Goal: Task Accomplishment & Management: Manage account settings

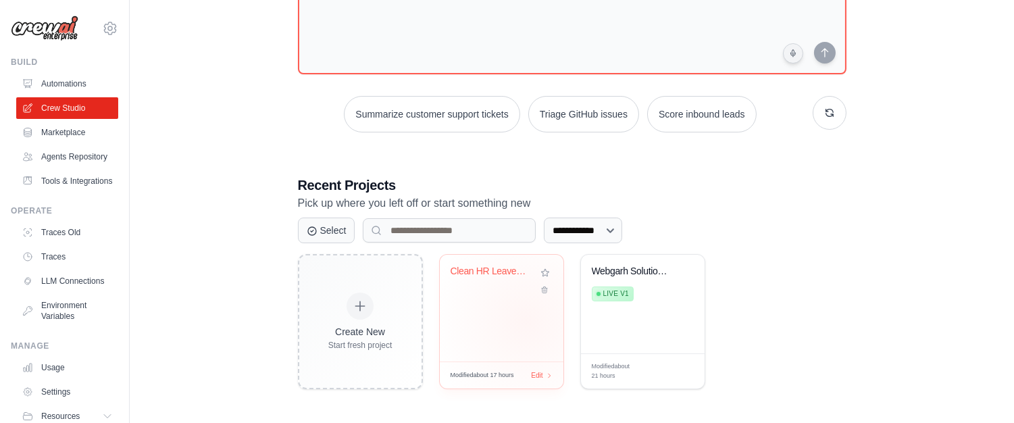
click at [526, 320] on div "Clean HR Leave Policy ChromaDB Chat..." at bounding box center [502, 308] width 124 height 107
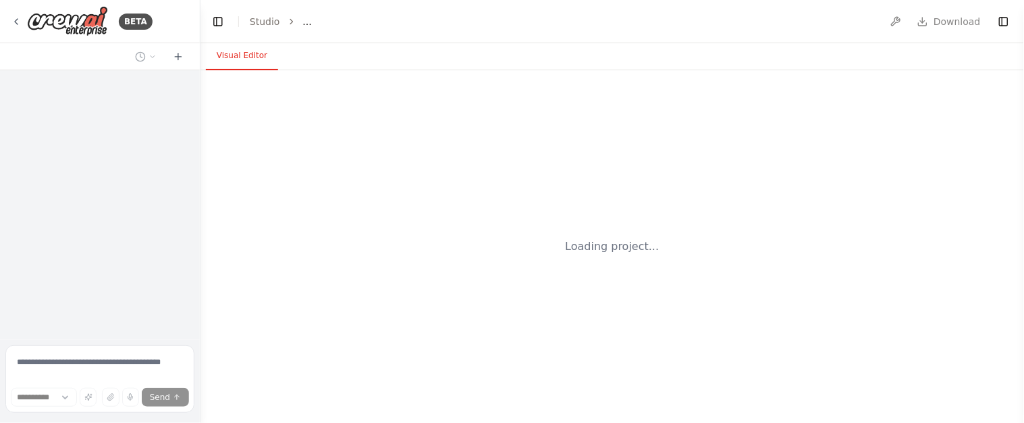
select select "****"
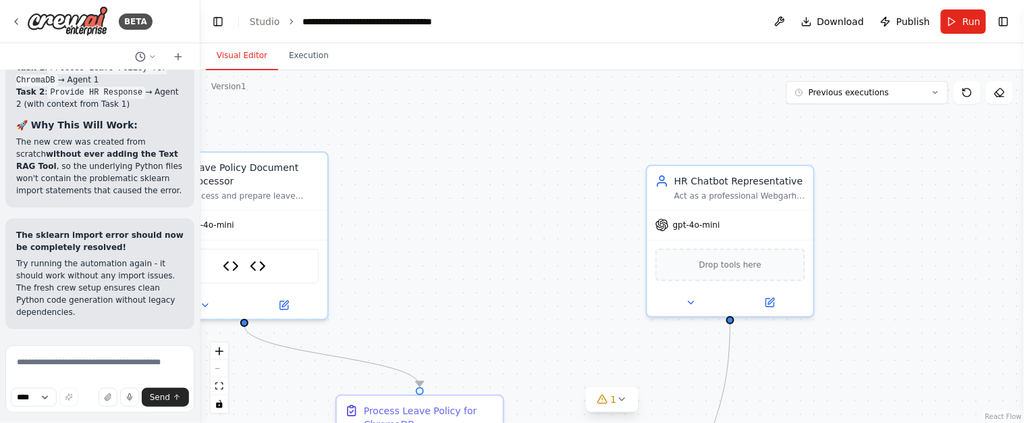
scroll to position [20941, 0]
click at [833, 20] on span "Download" at bounding box center [841, 22] width 47 height 14
click at [631, 17] on header "**********" at bounding box center [613, 21] width 824 height 43
click at [120, 290] on p "Try running the automation again - it should work without any import issues. Th…" at bounding box center [99, 287] width 167 height 61
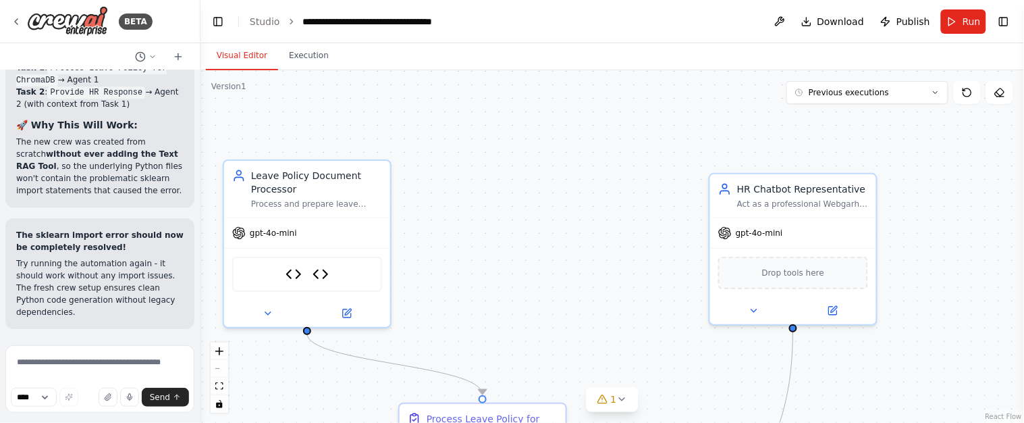
drag, startPoint x: 490, startPoint y: 151, endPoint x: 635, endPoint y: 153, distance: 145.2
click at [635, 153] on div ".deletable-edge-delete-btn { width: 20px; height: 20px; border: 0px solid #ffff…" at bounding box center [613, 246] width 824 height 352
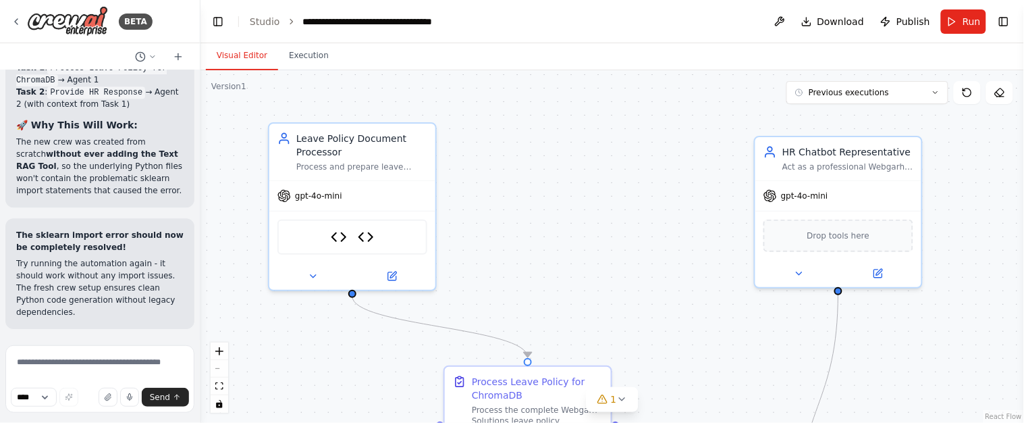
drag, startPoint x: 740, startPoint y: 169, endPoint x: 699, endPoint y: 137, distance: 52.0
click at [699, 137] on div ".deletable-edge-delete-btn { width: 20px; height: 20px; border: 0px solid #ffff…" at bounding box center [613, 246] width 824 height 352
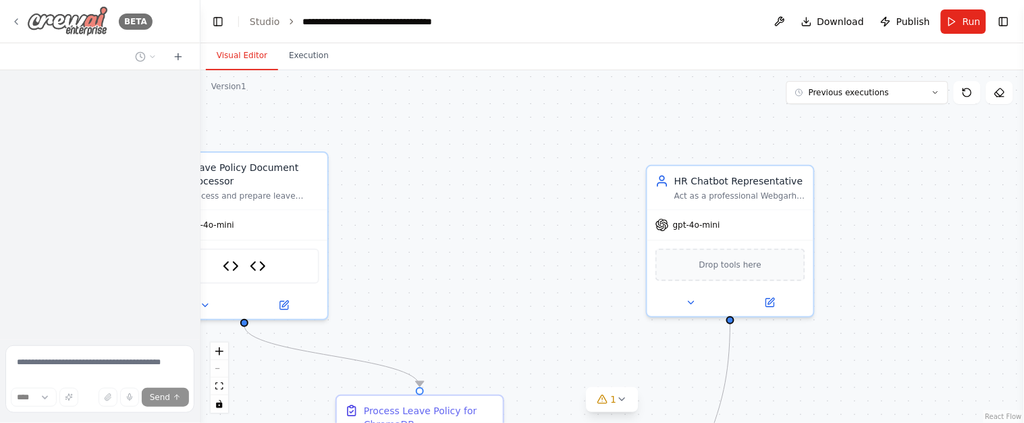
click at [54, 18] on img at bounding box center [67, 21] width 81 height 30
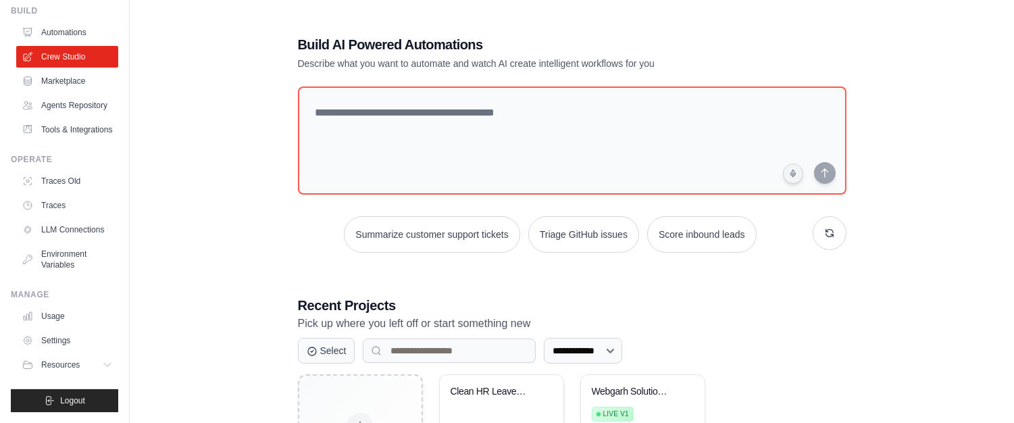
scroll to position [83, 0]
click at [56, 255] on link "Environment Variables" at bounding box center [69, 259] width 102 height 32
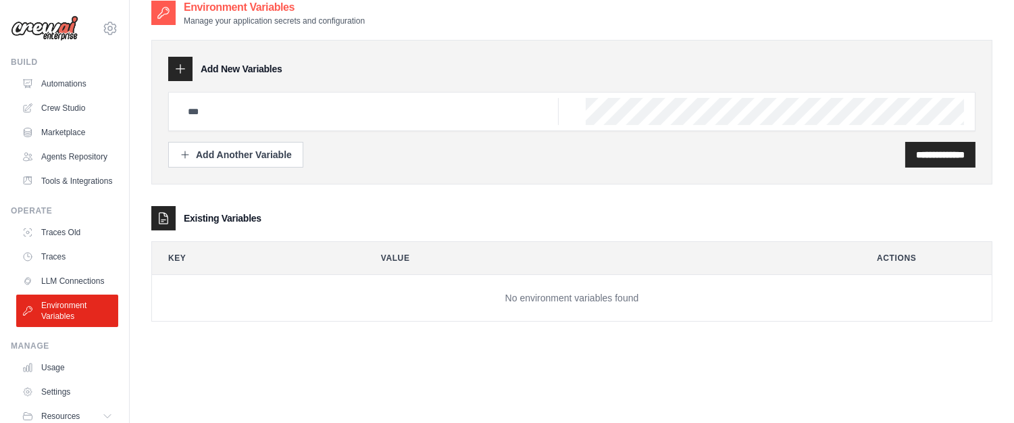
scroll to position [27, 0]
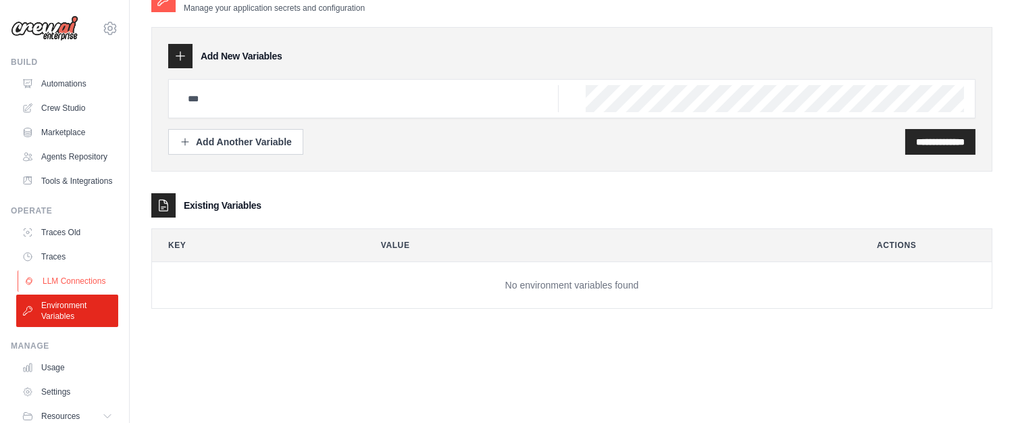
click at [41, 292] on link "LLM Connections" at bounding box center [69, 281] width 102 height 22
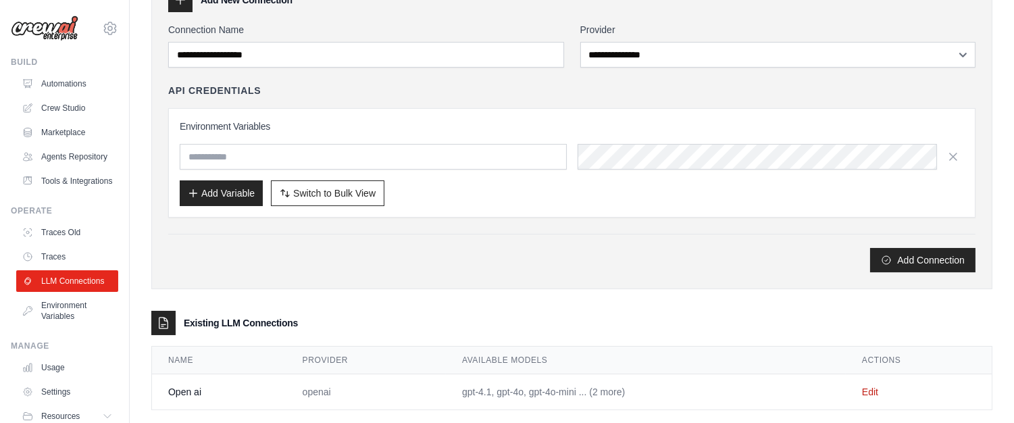
scroll to position [105, 0]
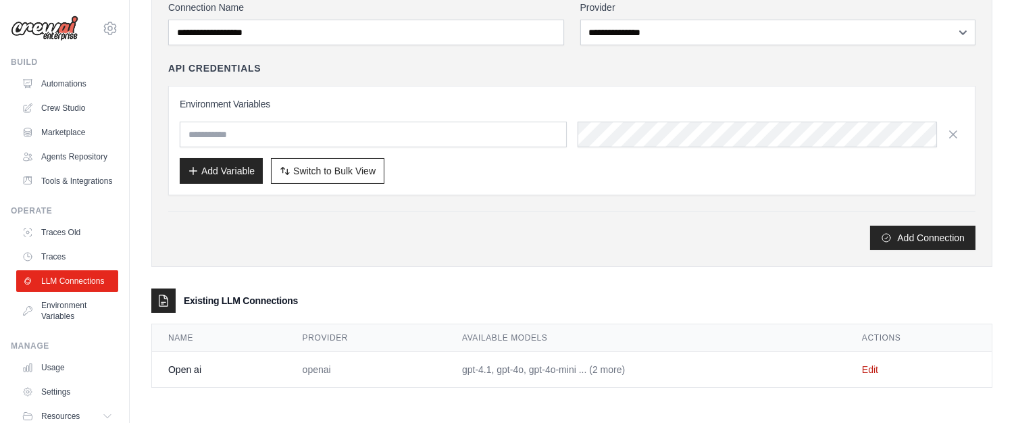
click at [329, 371] on td "openai" at bounding box center [365, 370] width 159 height 36
click at [877, 369] on link "Edit" at bounding box center [870, 369] width 16 height 11
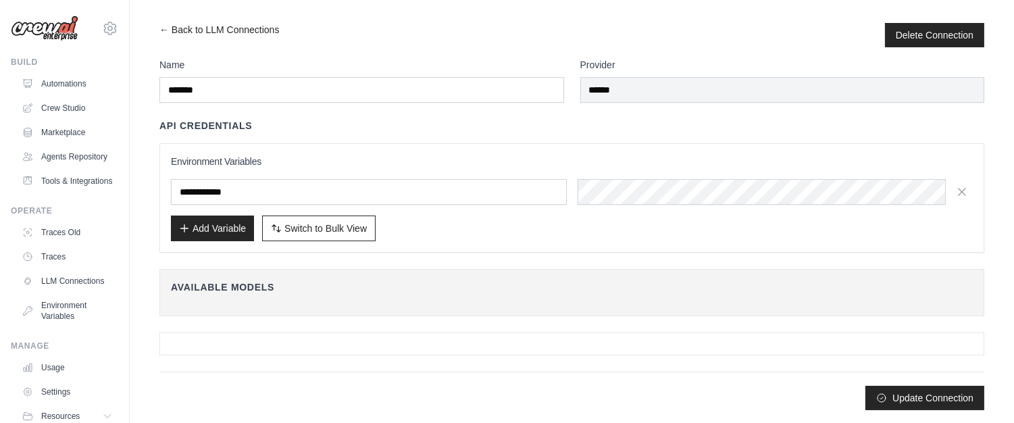
scroll to position [2, 0]
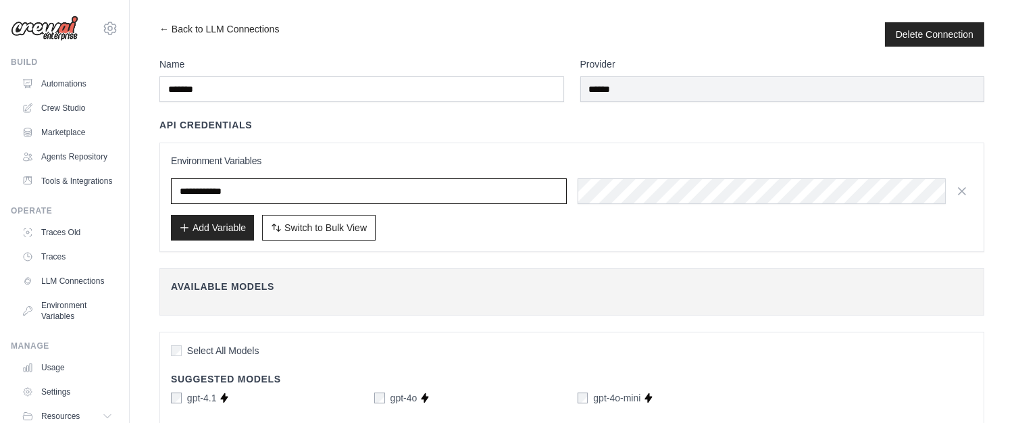
click at [232, 185] on input "**********" at bounding box center [369, 191] width 396 height 26
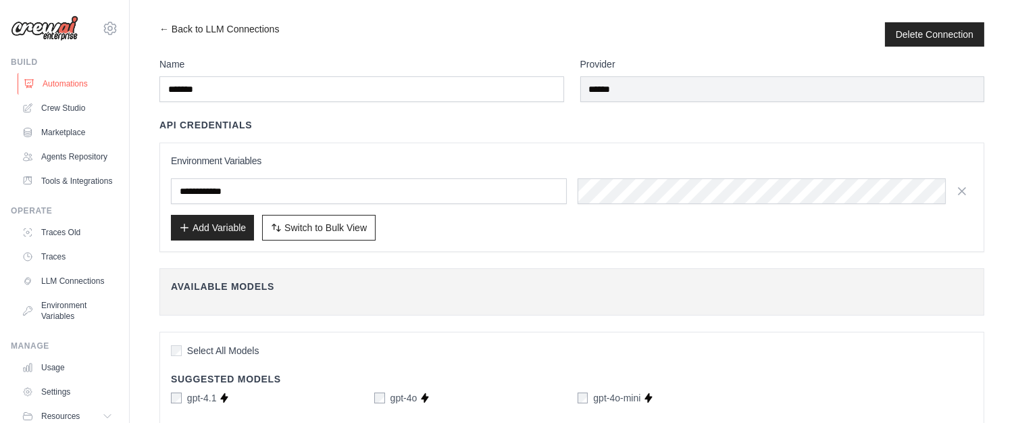
click at [53, 90] on link "Automations" at bounding box center [69, 84] width 102 height 22
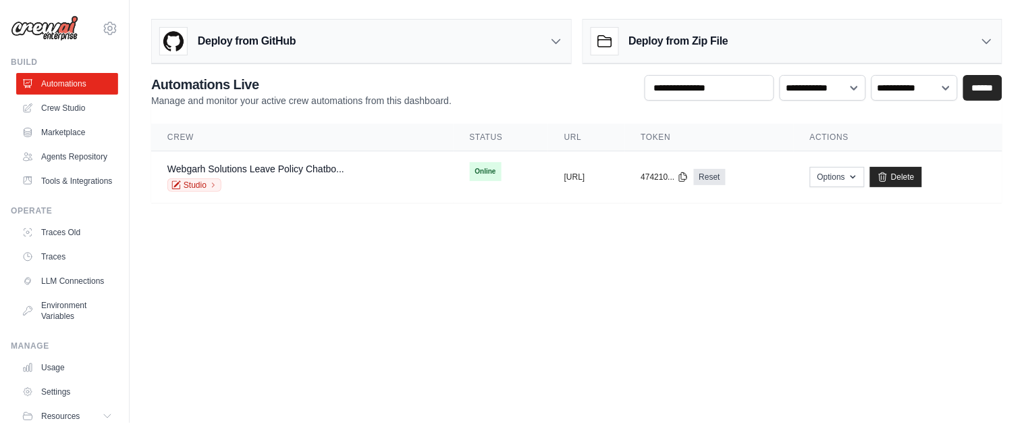
click at [274, 245] on body "[PERSON_NAME][EMAIL_ADDRESS][DOMAIN_NAME] Settings Build Automations" at bounding box center [512, 211] width 1024 height 423
